Goal: Task Accomplishment & Management: Complete application form

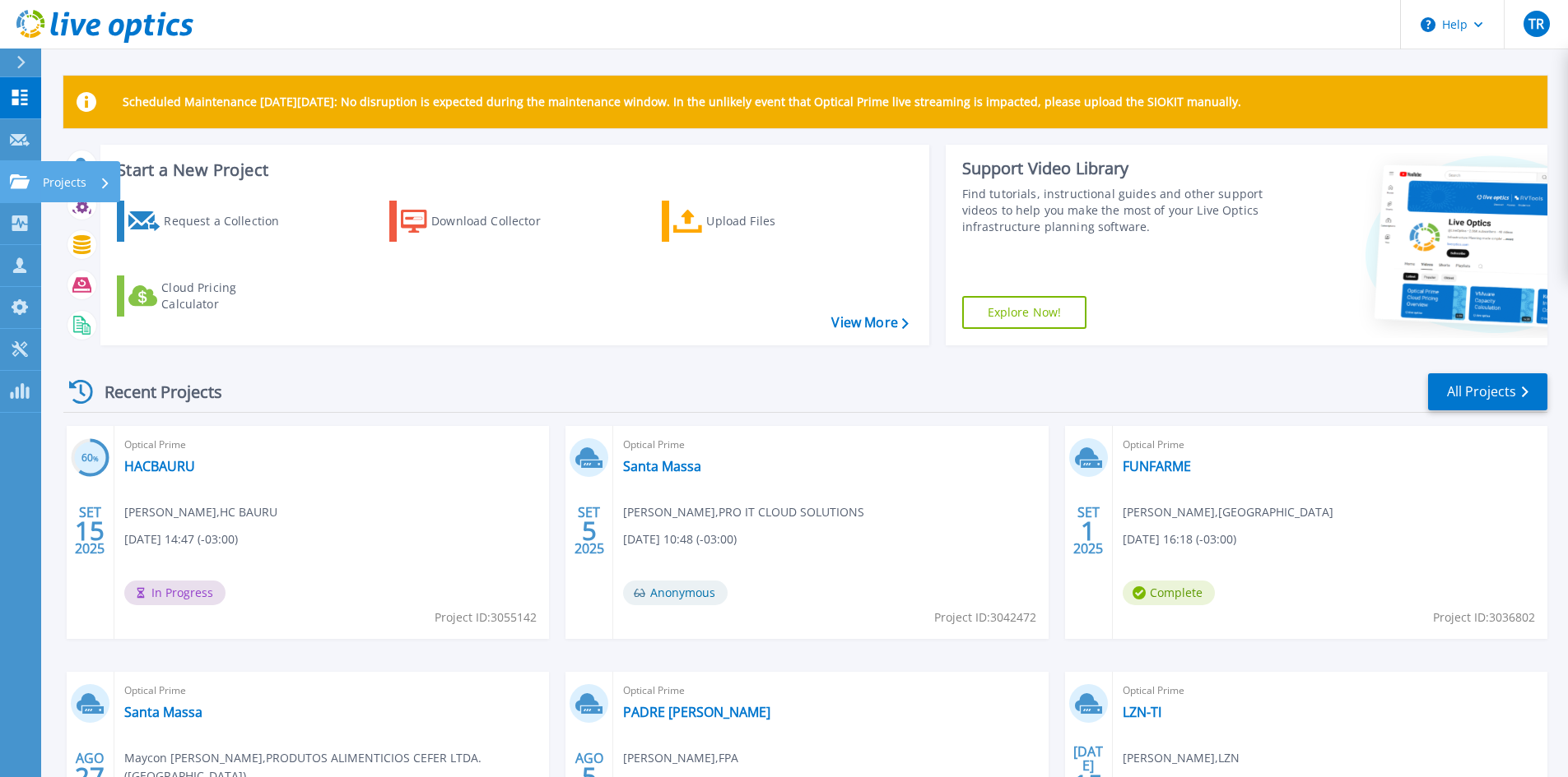
click at [19, 181] on icon at bounding box center [19, 181] width 19 height 14
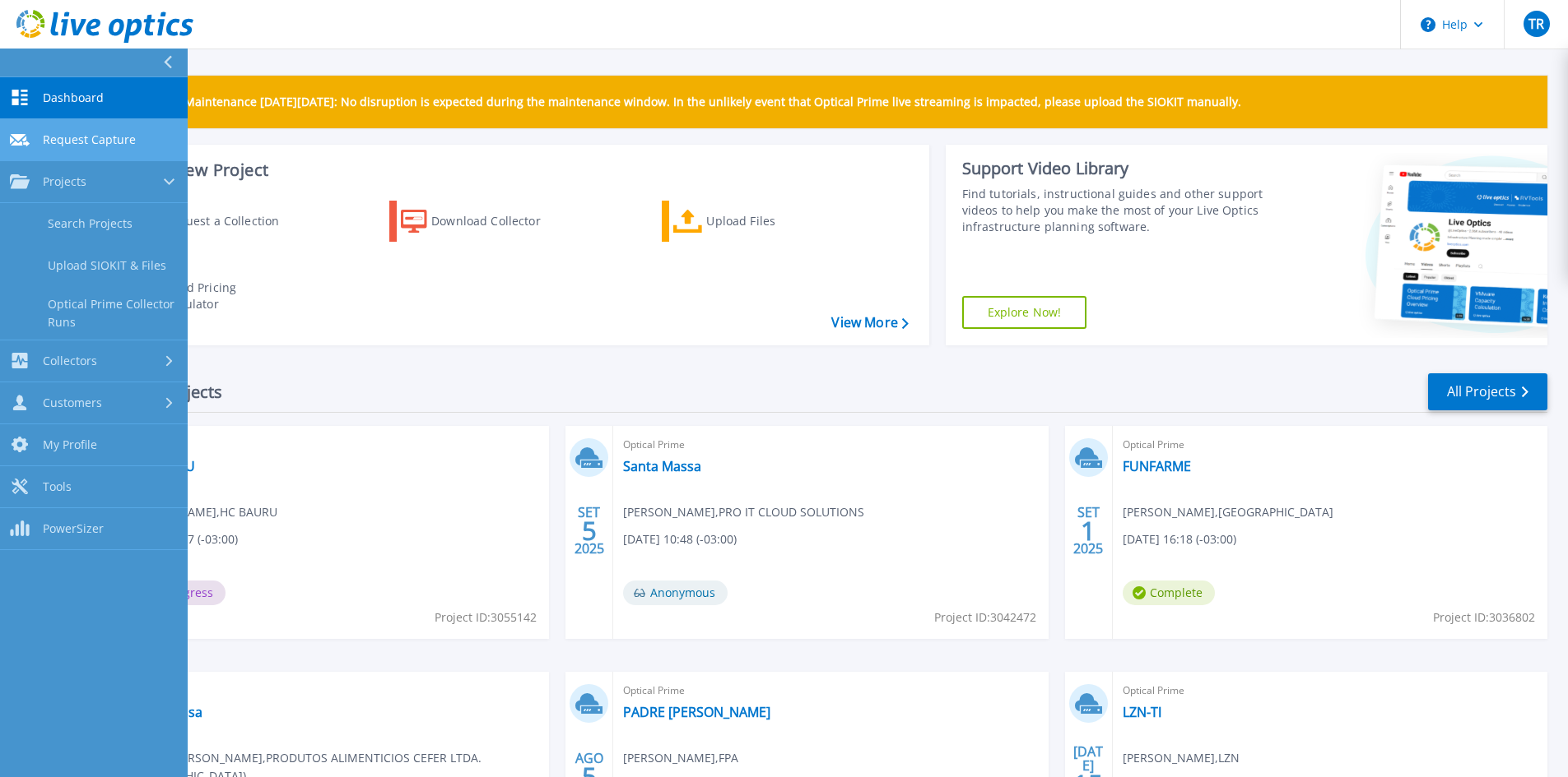
click at [57, 134] on span "Request Capture" at bounding box center [90, 140] width 93 height 15
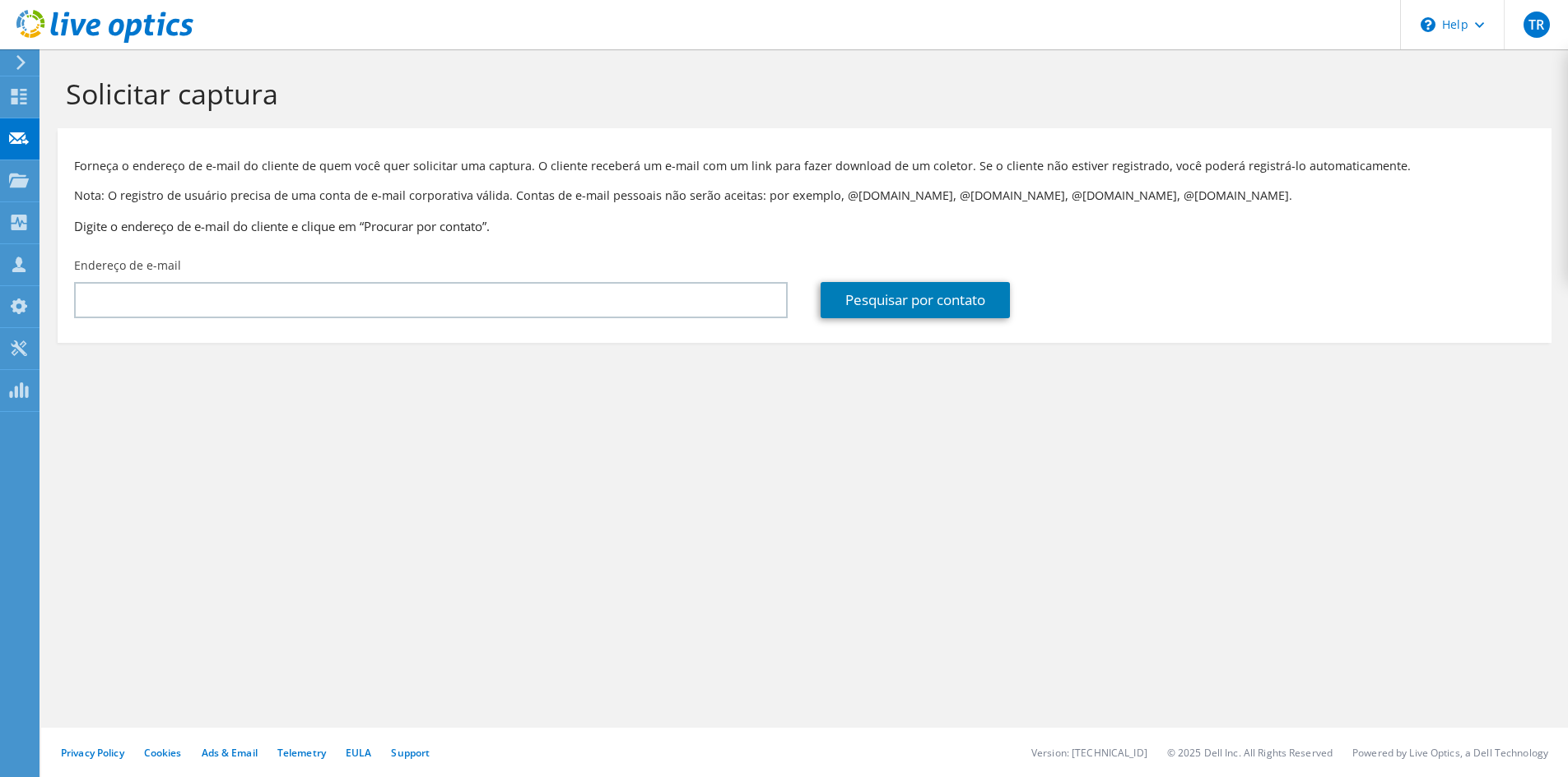
click at [428, 442] on div "Solicitar captura Forneça o endereço de e-mail do cliente de quem você quer sol…" at bounding box center [805, 413] width 1527 height 728
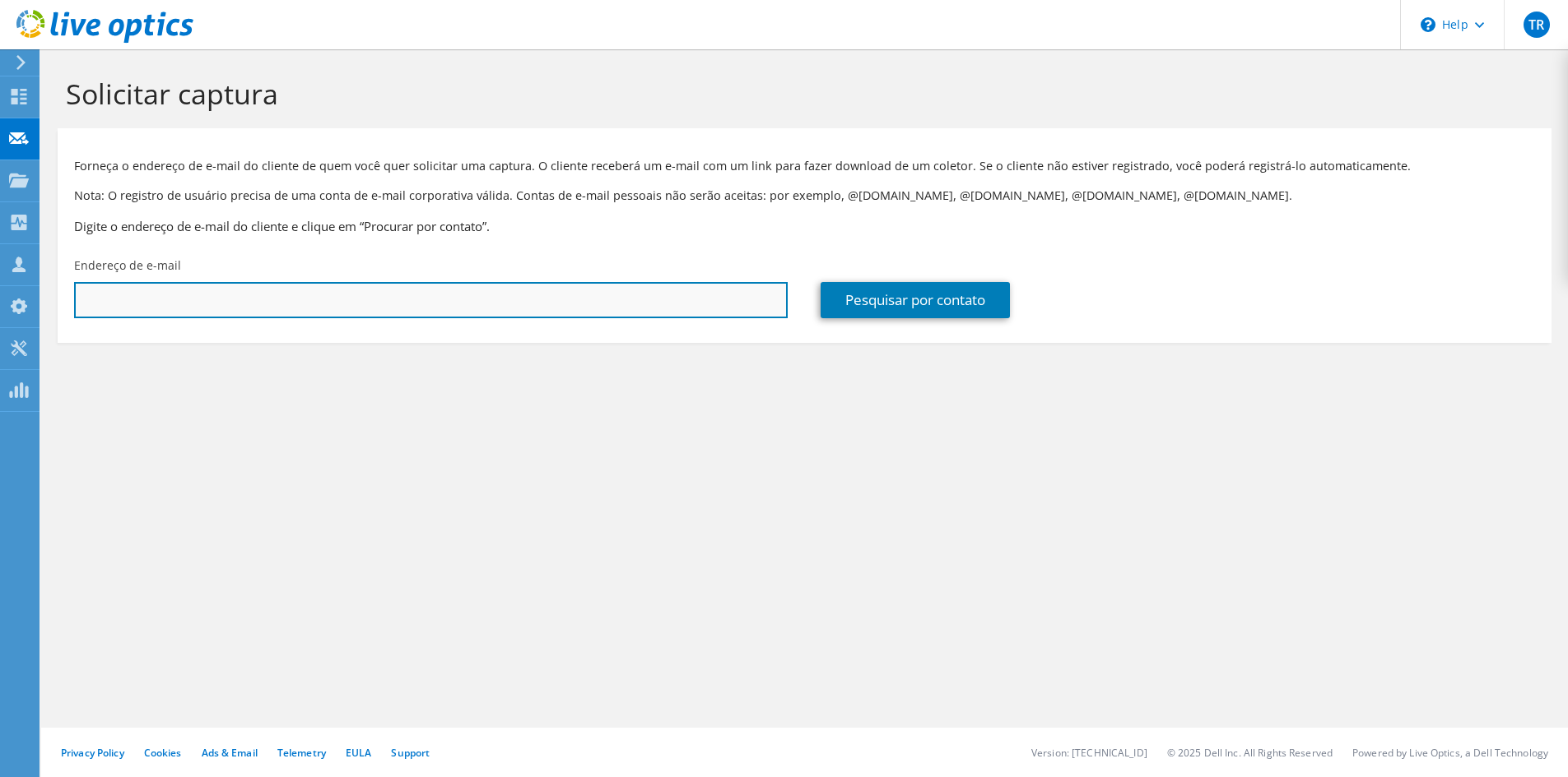
click at [158, 294] on input "text" at bounding box center [431, 300] width 714 height 36
click at [217, 311] on input "text" at bounding box center [431, 300] width 714 height 36
type input "ti@banicred.com.br"
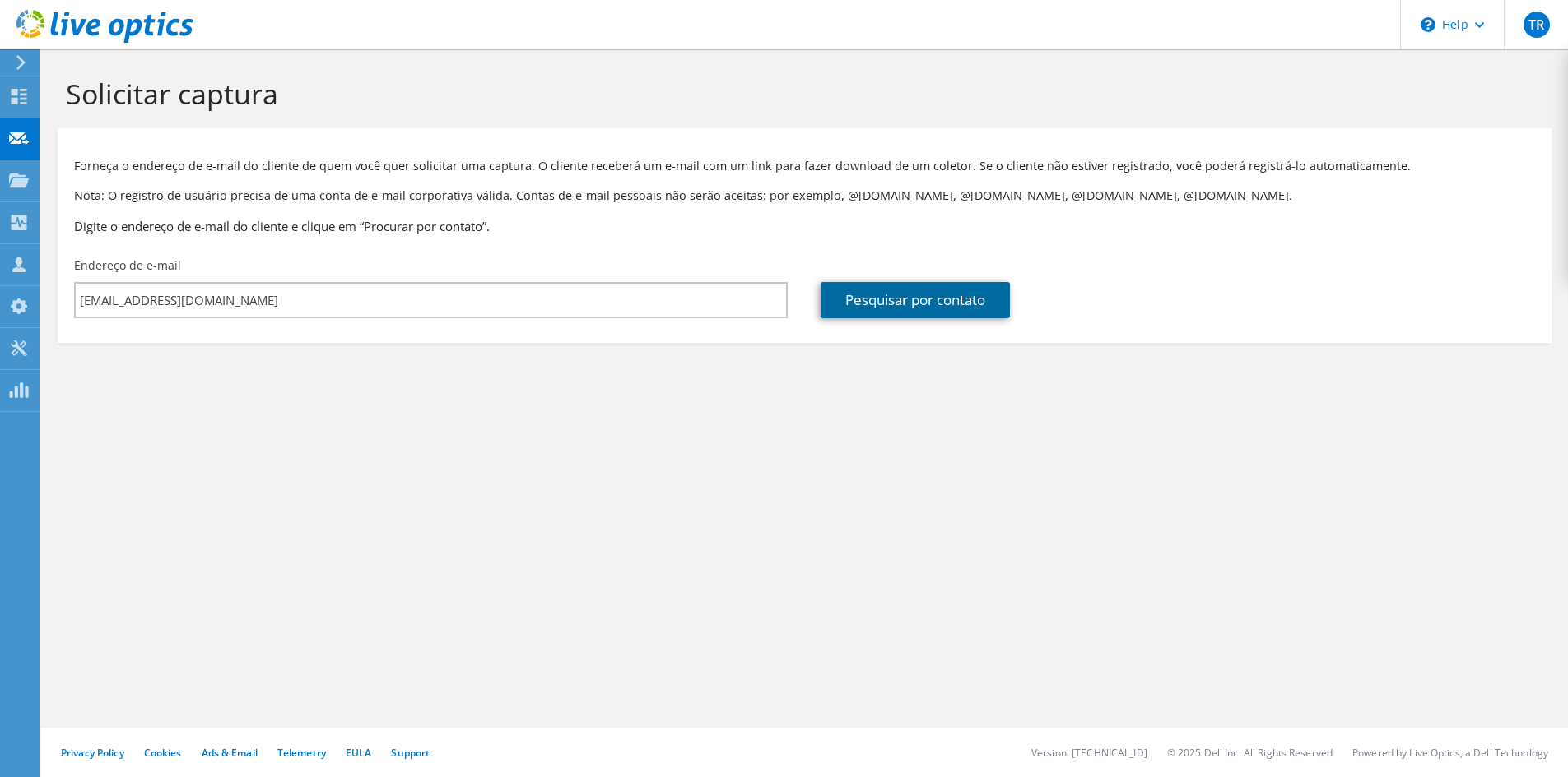
click at [916, 304] on link "Pesquisar por contato" at bounding box center [915, 300] width 189 height 36
type input "BANICRED FOMENTO MERCANTIL LTDA"
type input "Leonardo"
type input "Battisti"
type input "Brasil"
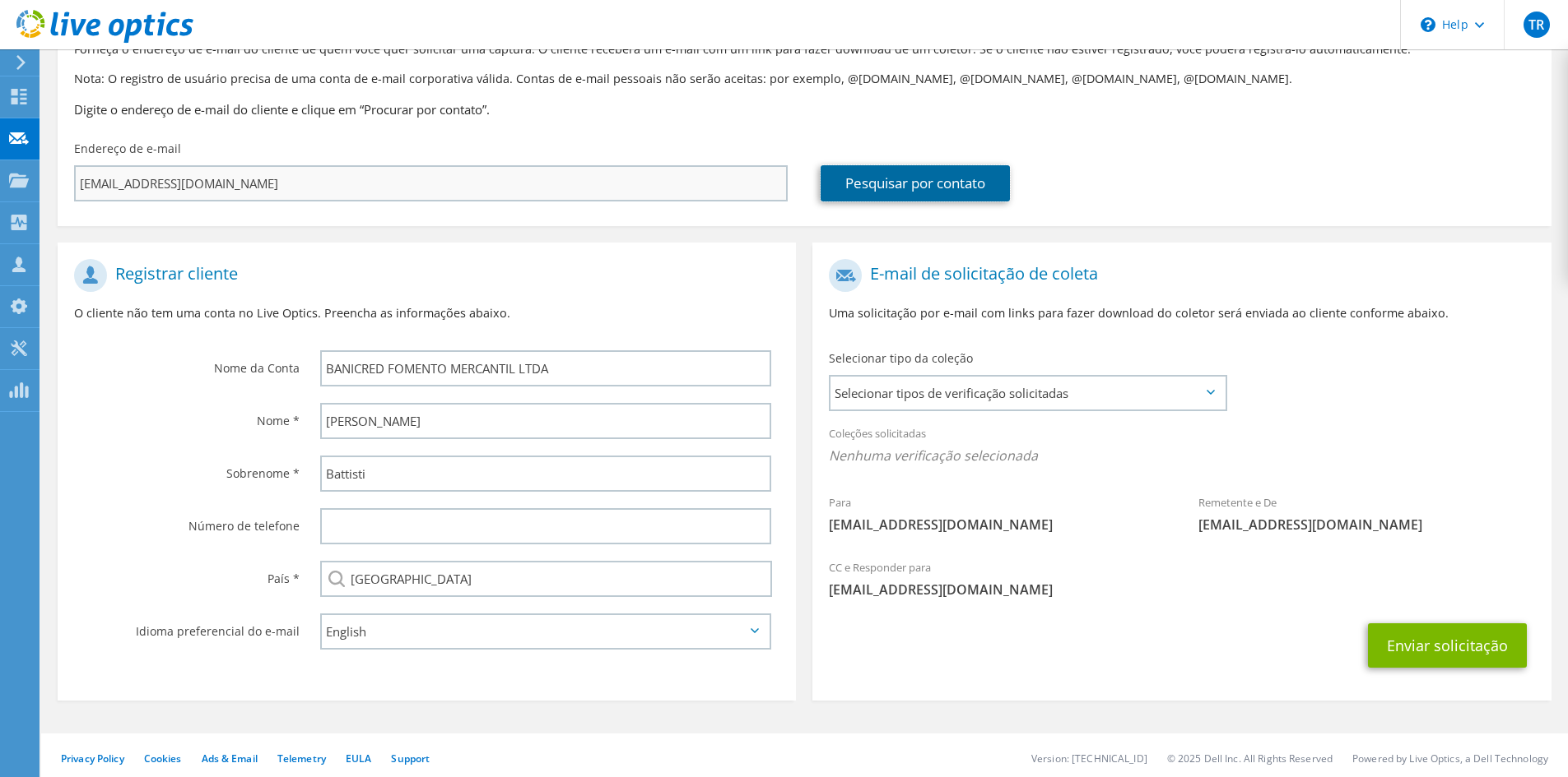
scroll to position [122, 0]
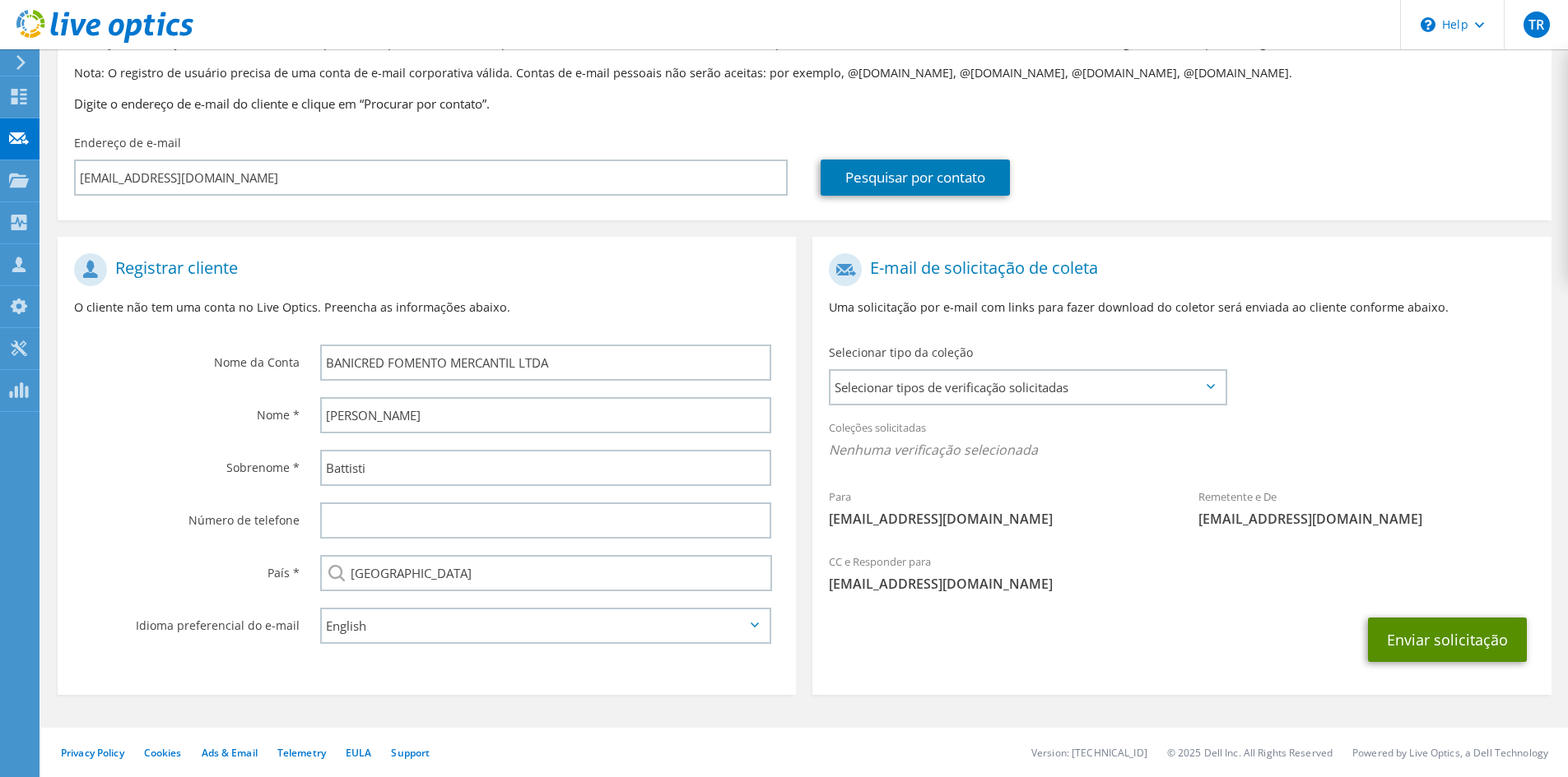
click at [1444, 640] on button "Enviar solicitação" at bounding box center [1447, 640] width 158 height 44
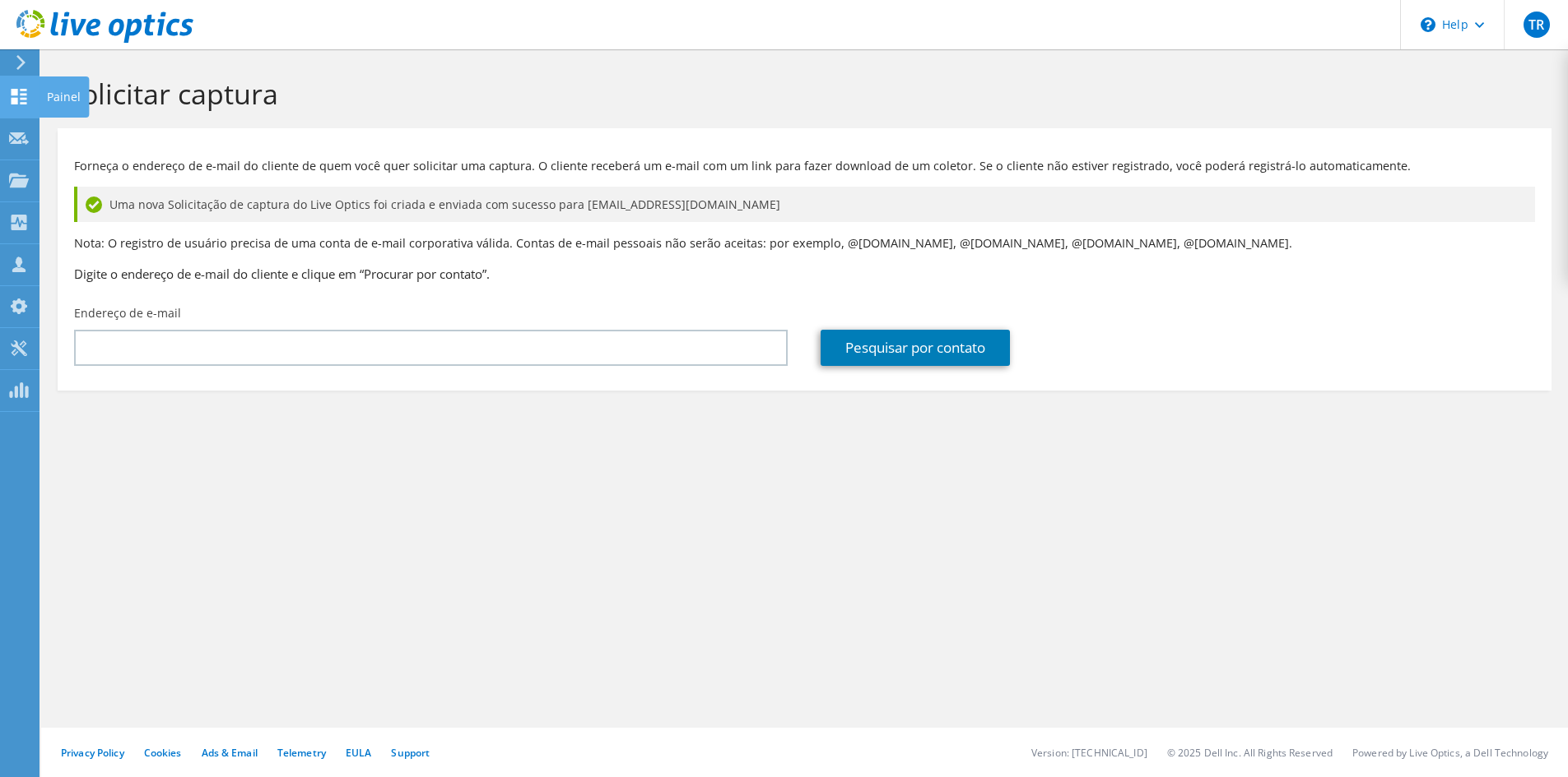
click at [17, 94] on use at bounding box center [19, 97] width 16 height 16
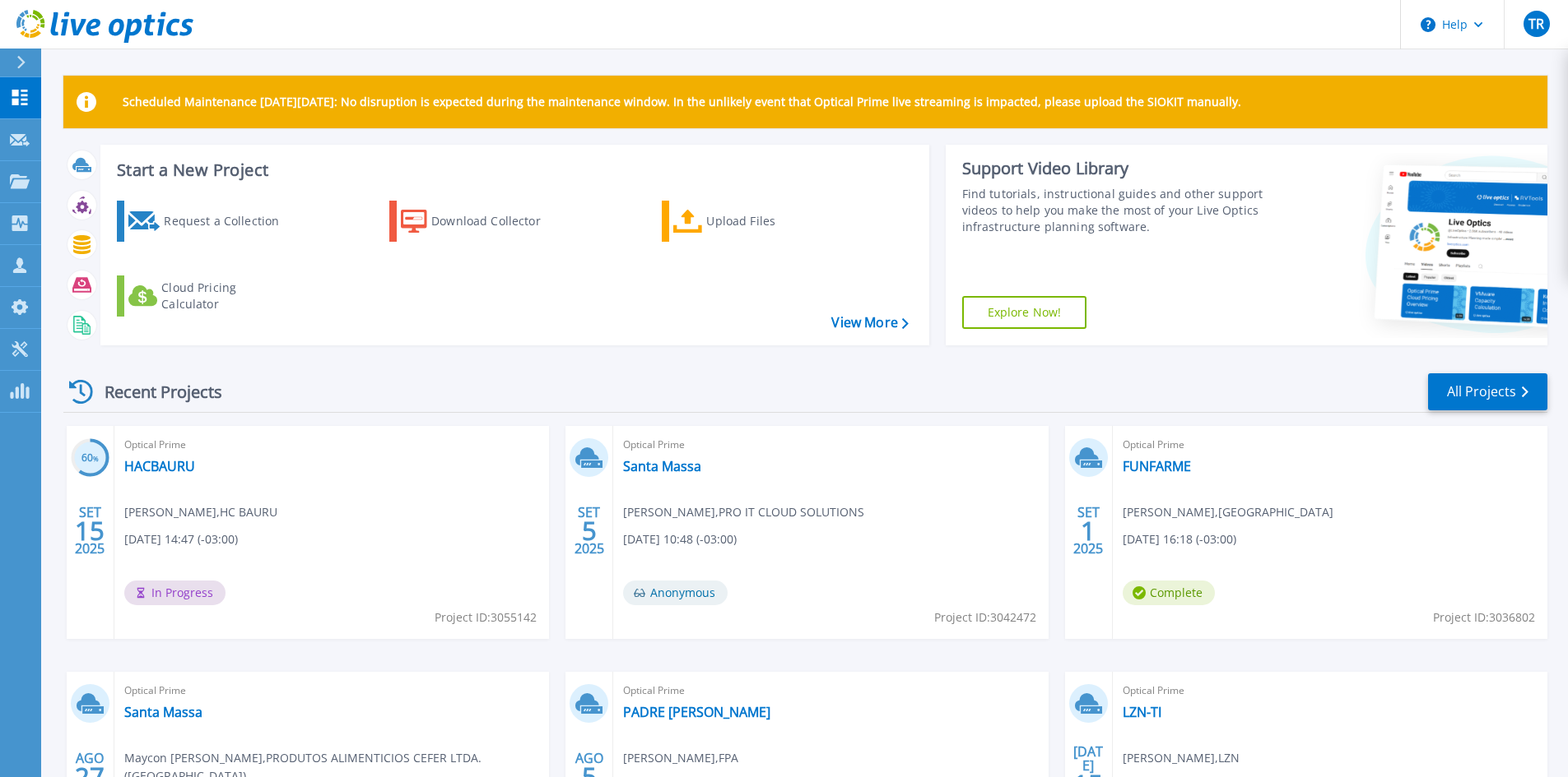
click at [805, 375] on div "Recent Projects All Projects" at bounding box center [806, 392] width 1484 height 41
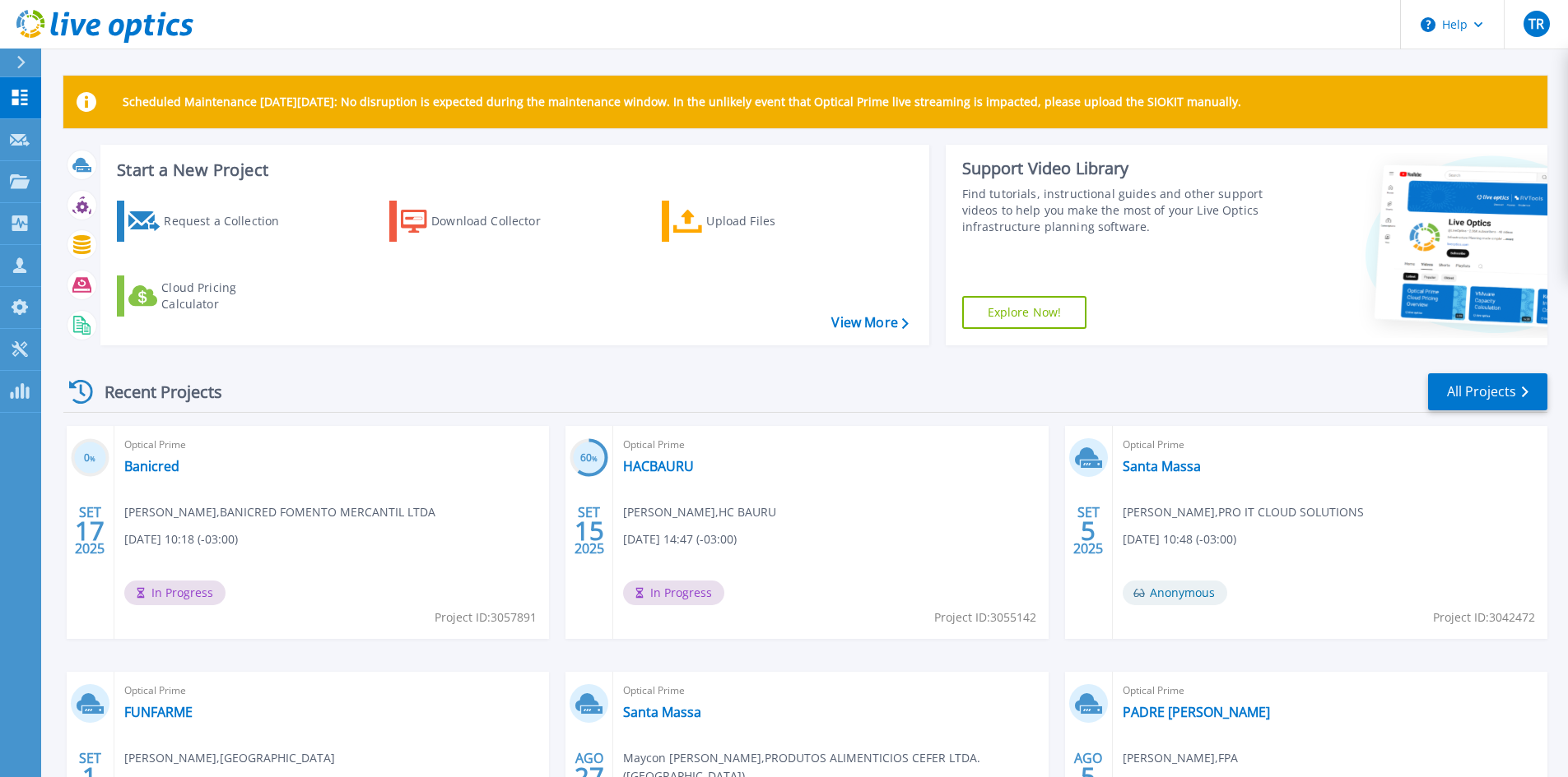
click at [821, 387] on div "Recent Projects All Projects" at bounding box center [806, 392] width 1484 height 41
click at [826, 378] on div "Recent Projects All Projects" at bounding box center [806, 392] width 1484 height 41
click at [151, 472] on link "Banicred" at bounding box center [151, 466] width 55 height 17
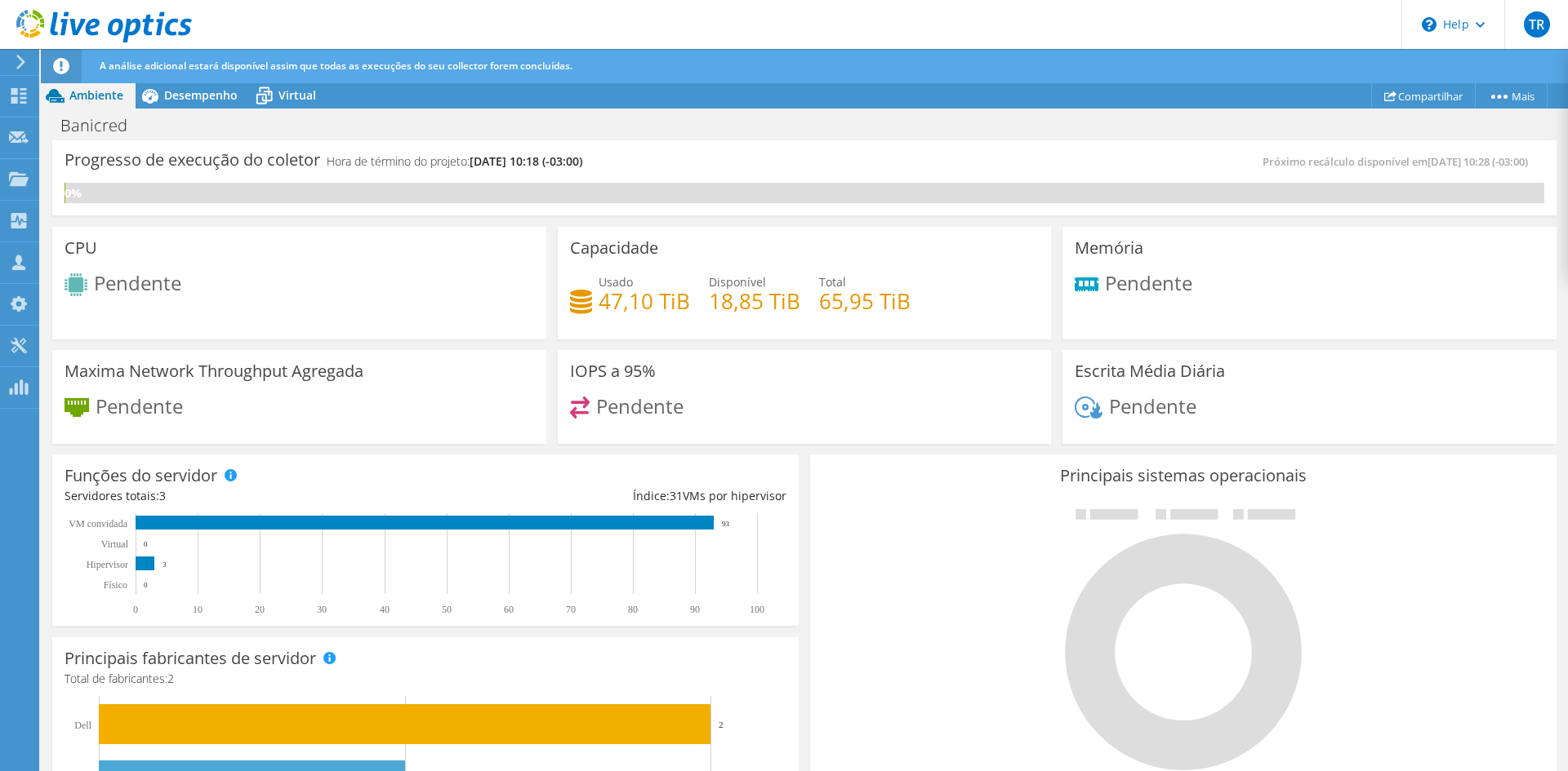
click at [766, 16] on header "TR Parceiro de Canal Tiago Rocha tiago.rocha@proitcs.com.br PRO IT CLOUD SOLUTI…" at bounding box center [784, 24] width 1568 height 49
click at [33, 28] on icon at bounding box center [104, 26] width 176 height 33
